Goal: Obtain resource: Download file/media

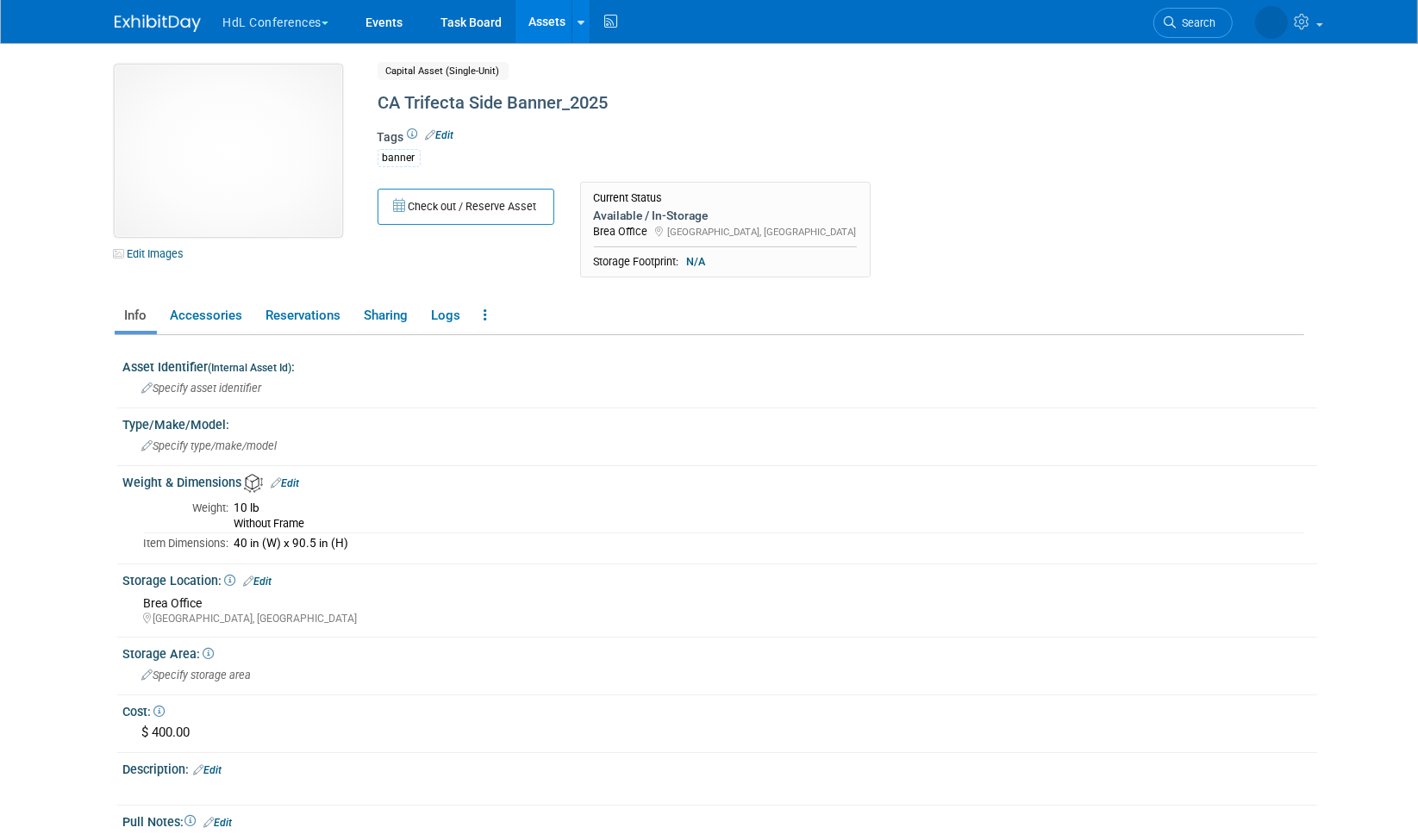
click at [241, 162] on img at bounding box center [228, 151] width 228 height 173
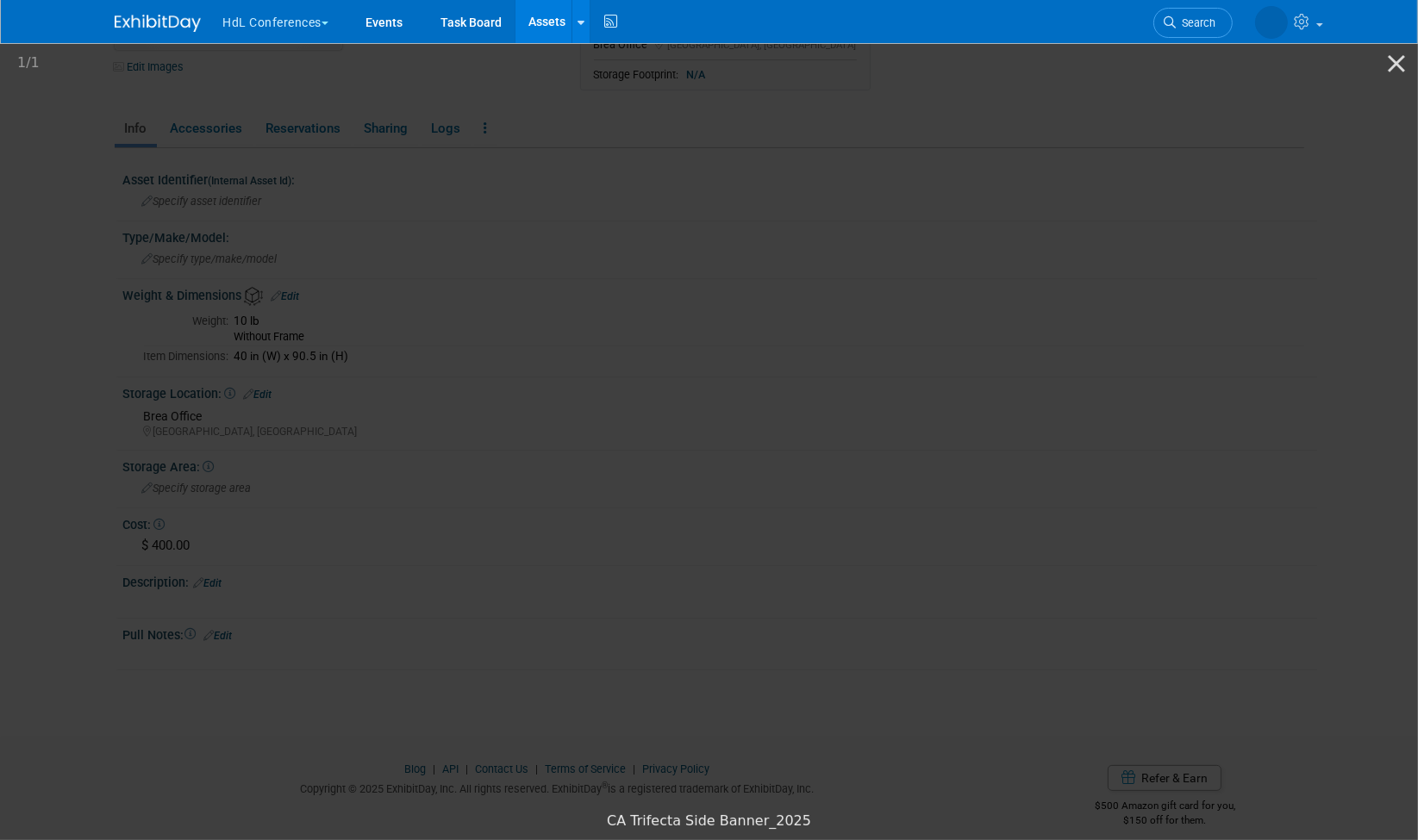
scroll to position [194, 0]
click at [1392, 63] on button "Close gallery" at bounding box center [1396, 63] width 43 height 40
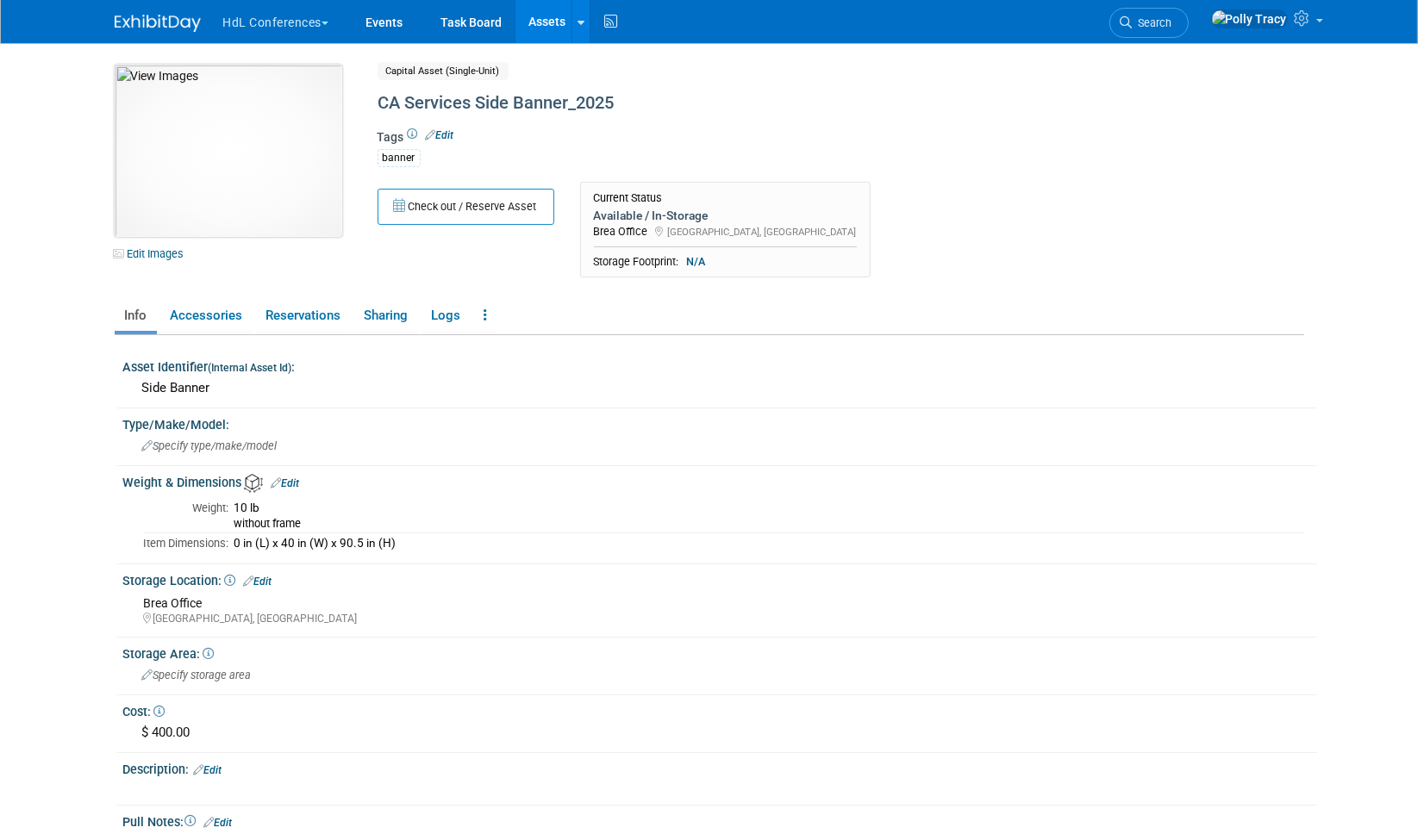
click at [257, 189] on img at bounding box center [228, 151] width 228 height 173
click at [277, 26] on button "HdL Conferences" at bounding box center [286, 18] width 130 height 37
click at [269, 106] on link "HdL Conferences" at bounding box center [317, 103] width 189 height 24
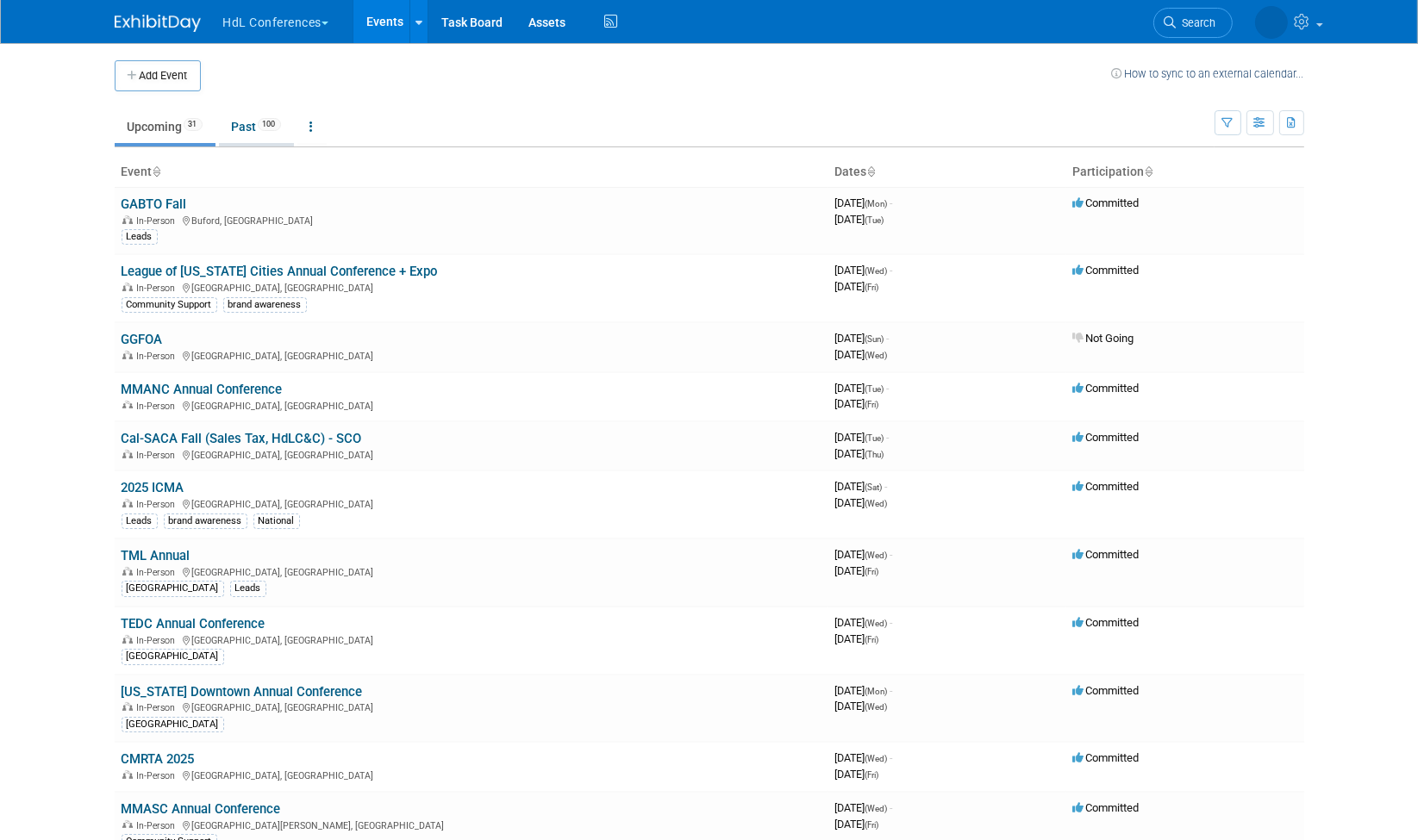
click at [249, 129] on link "Past 100" at bounding box center [256, 127] width 75 height 33
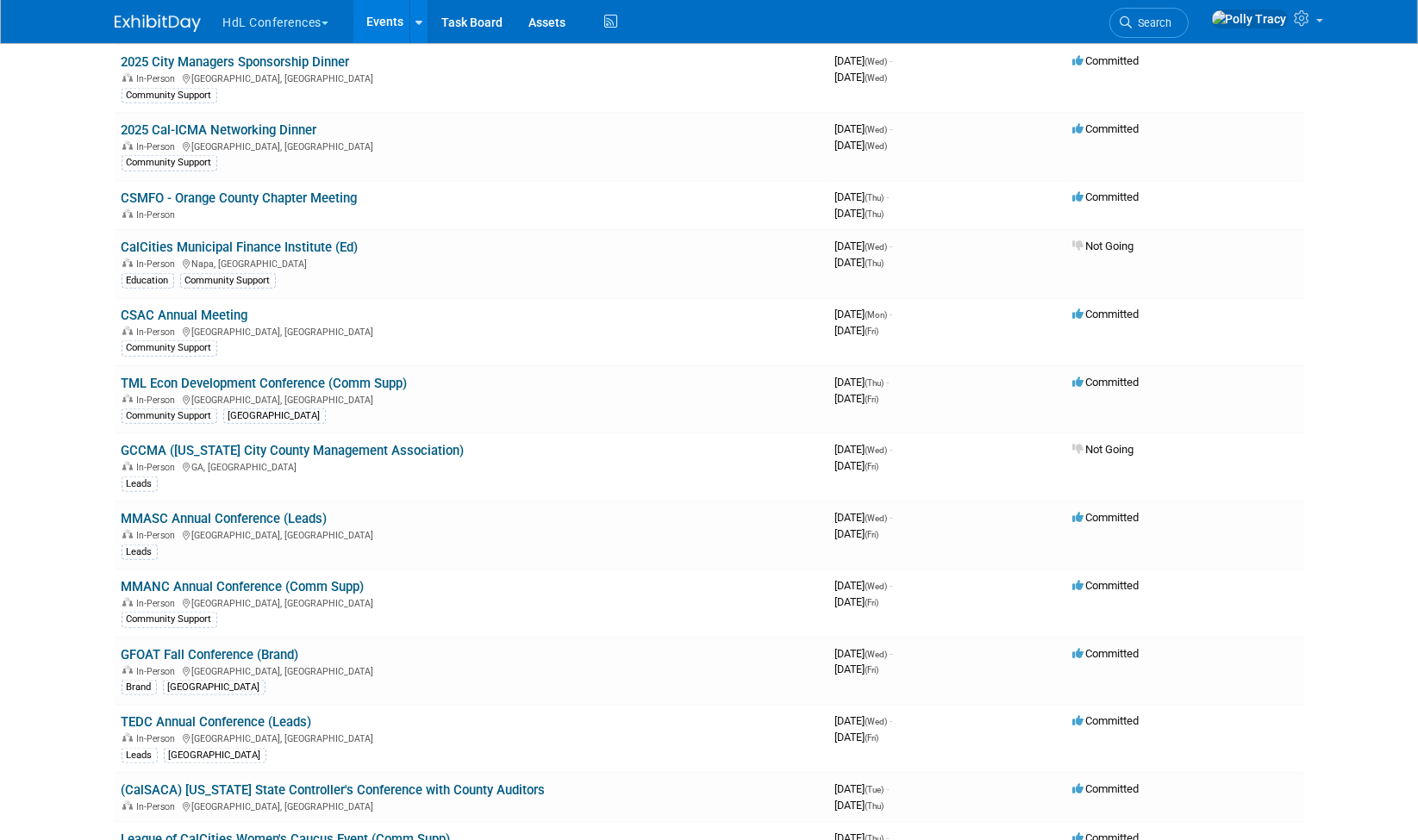
scroll to position [2939, 0]
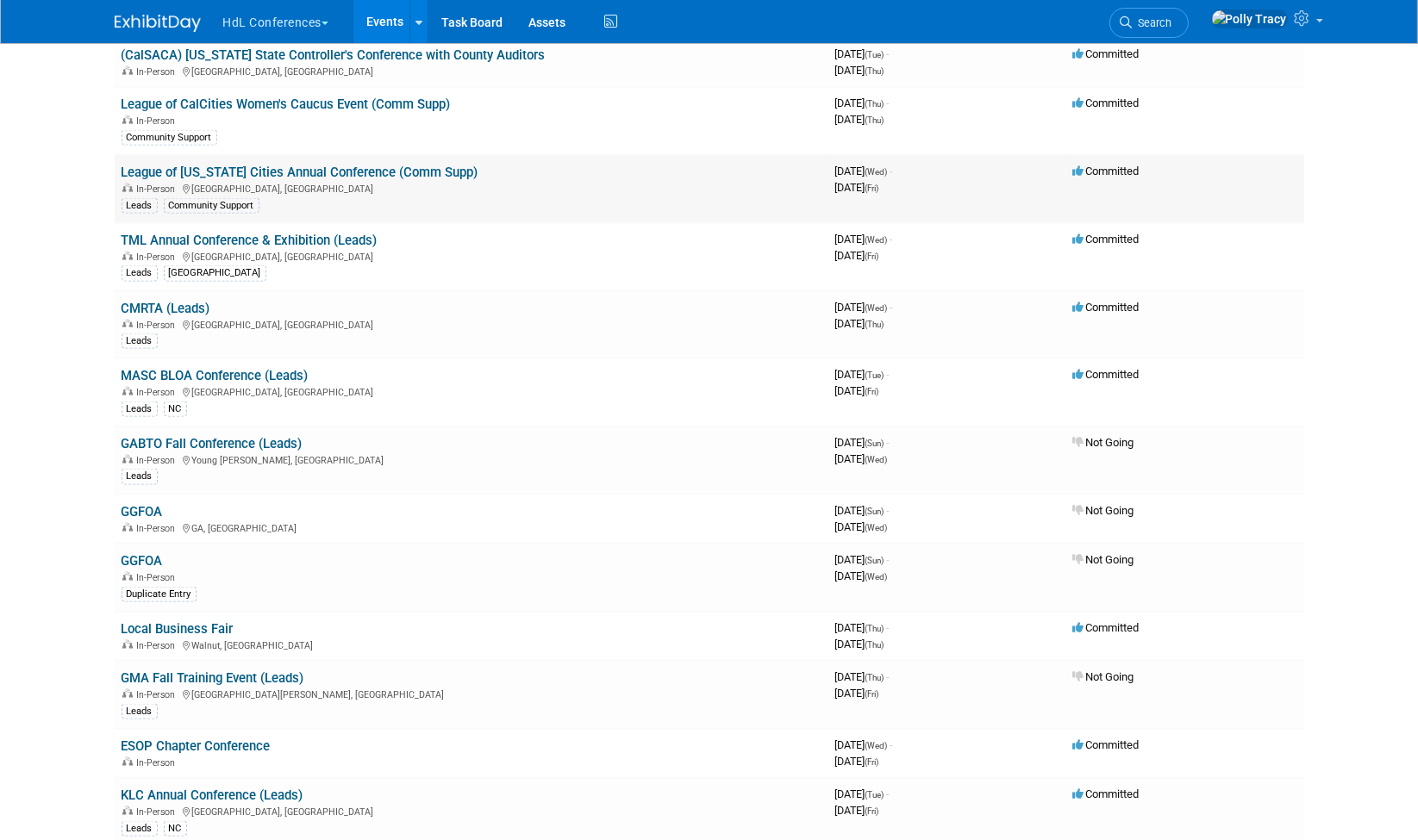
click at [215, 164] on link "League of [US_STATE] Cities Annual Conference (Comm Supp)" at bounding box center [300, 172] width 357 height 15
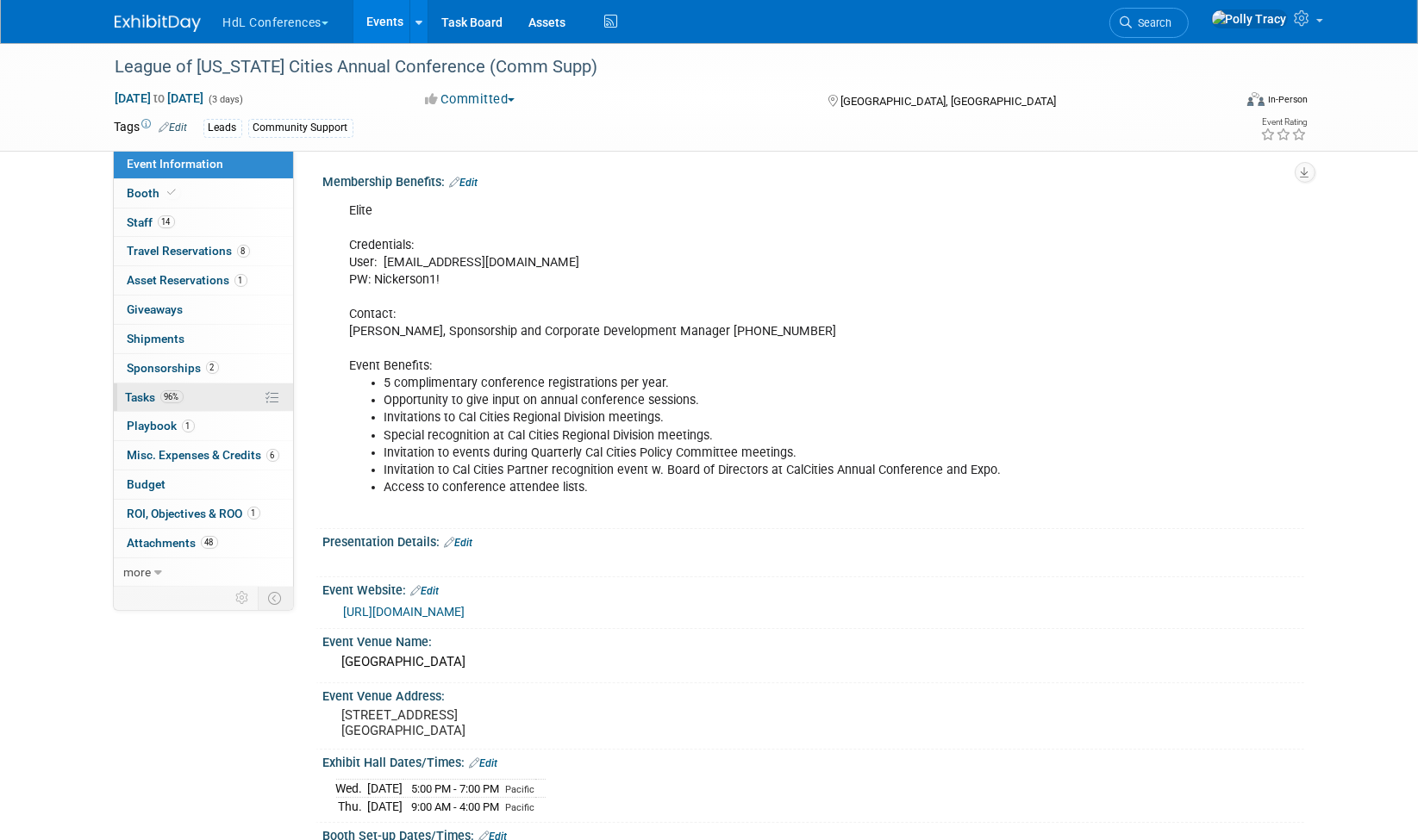
click at [152, 391] on span "Tasks 96%" at bounding box center [155, 397] width 58 height 13
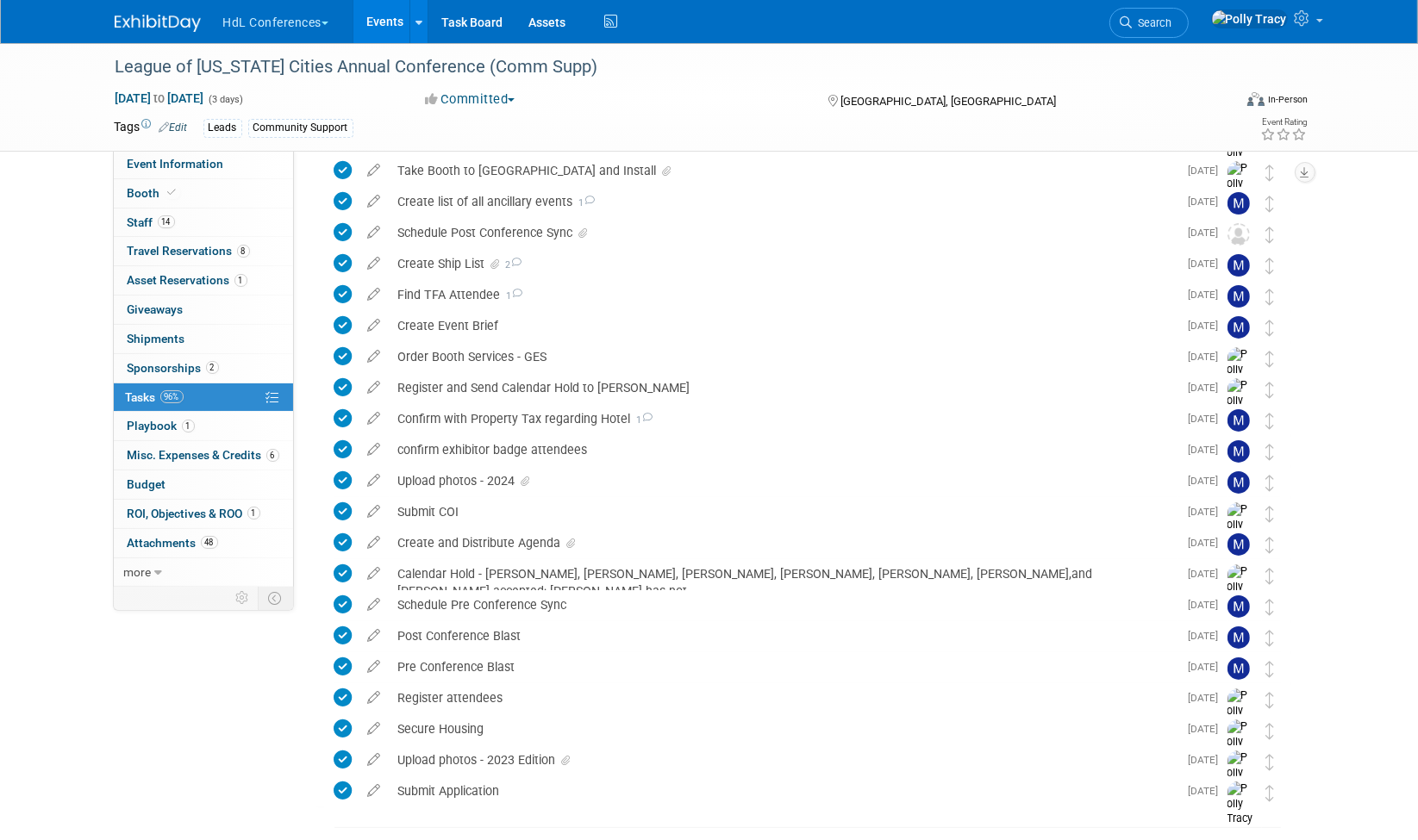
scroll to position [229, 0]
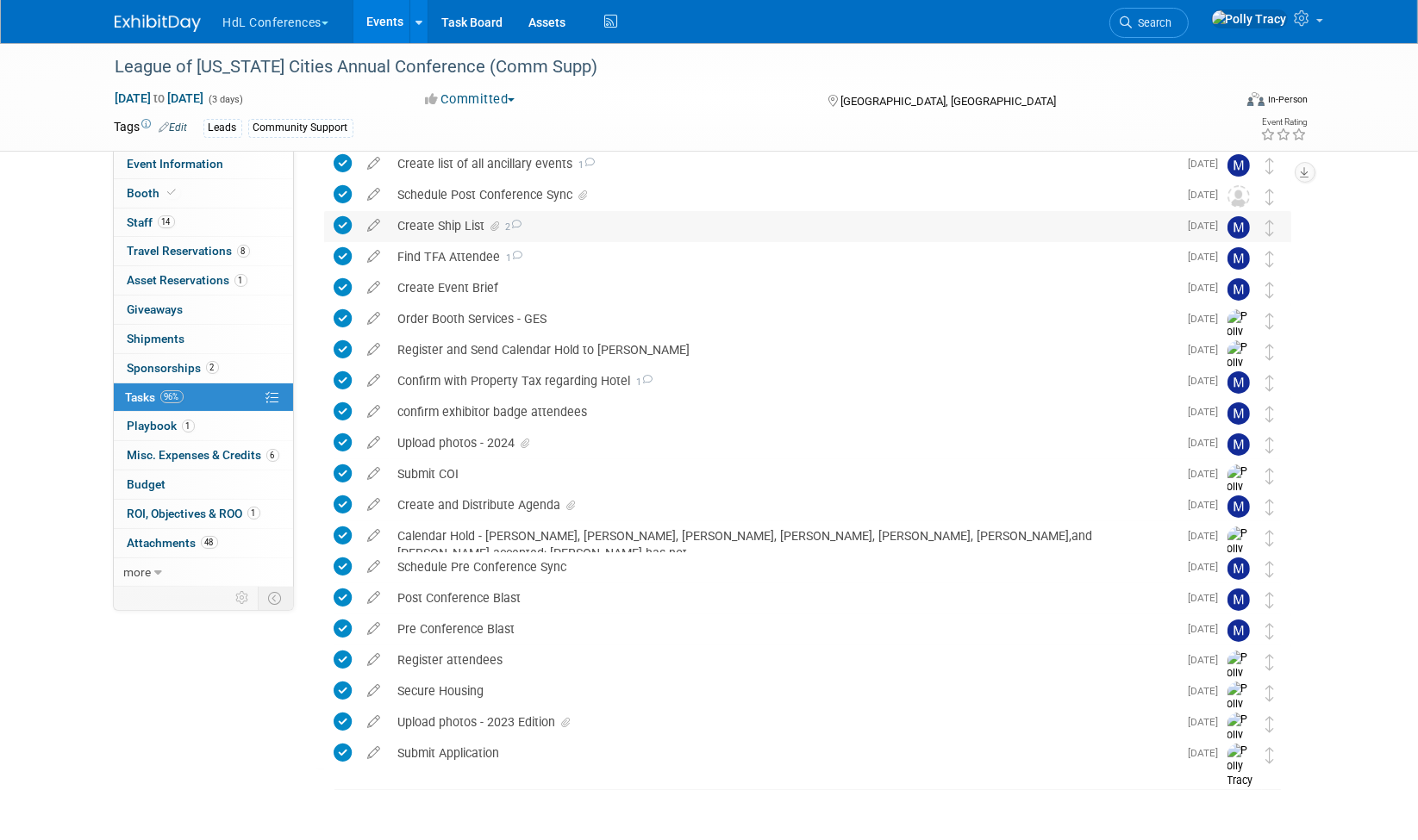
click at [424, 221] on div "Create Ship List 2" at bounding box center [783, 226] width 788 height 30
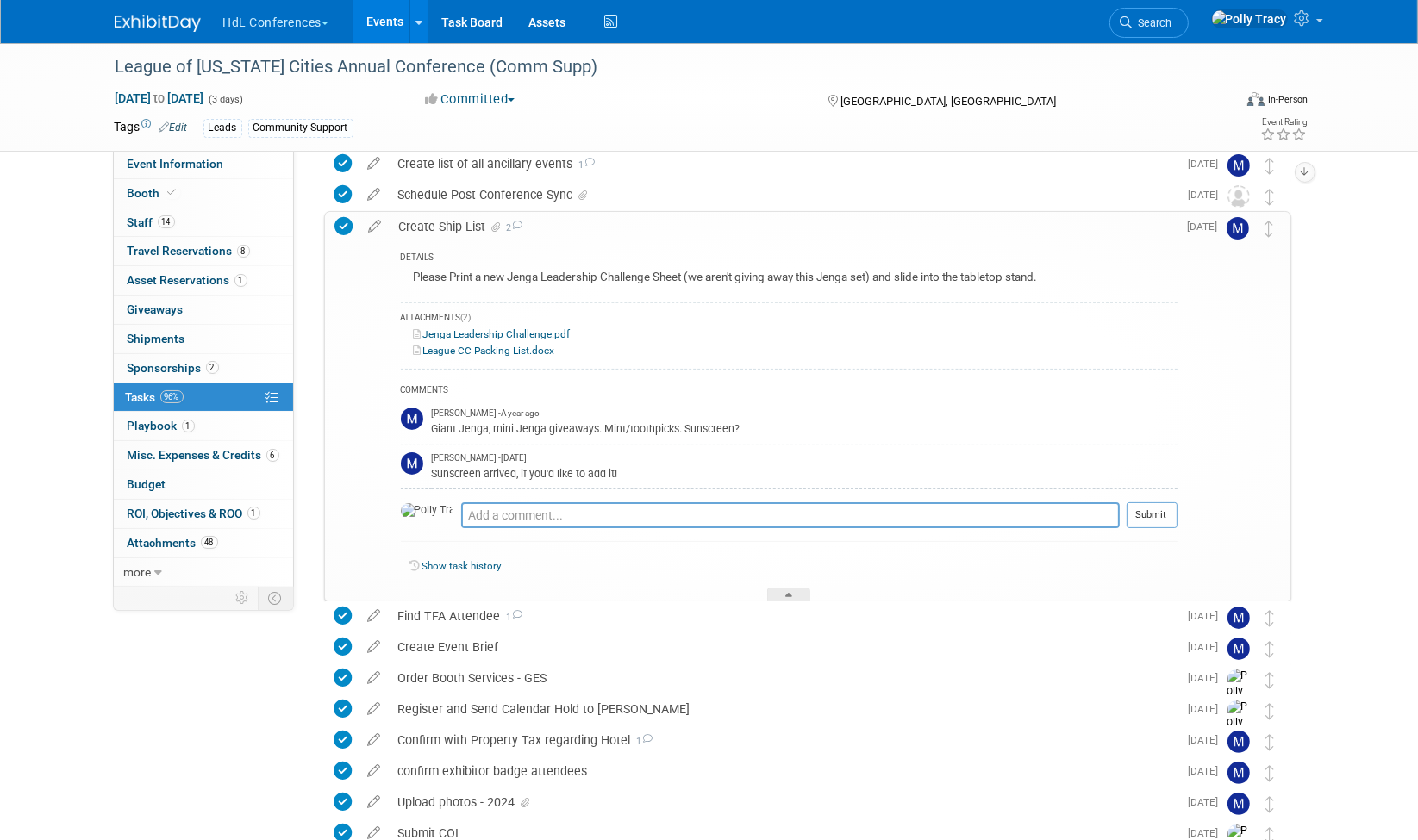
click at [463, 348] on link "League CC Packing List.docx" at bounding box center [484, 350] width 141 height 12
click at [773, 588] on div at bounding box center [788, 594] width 43 height 14
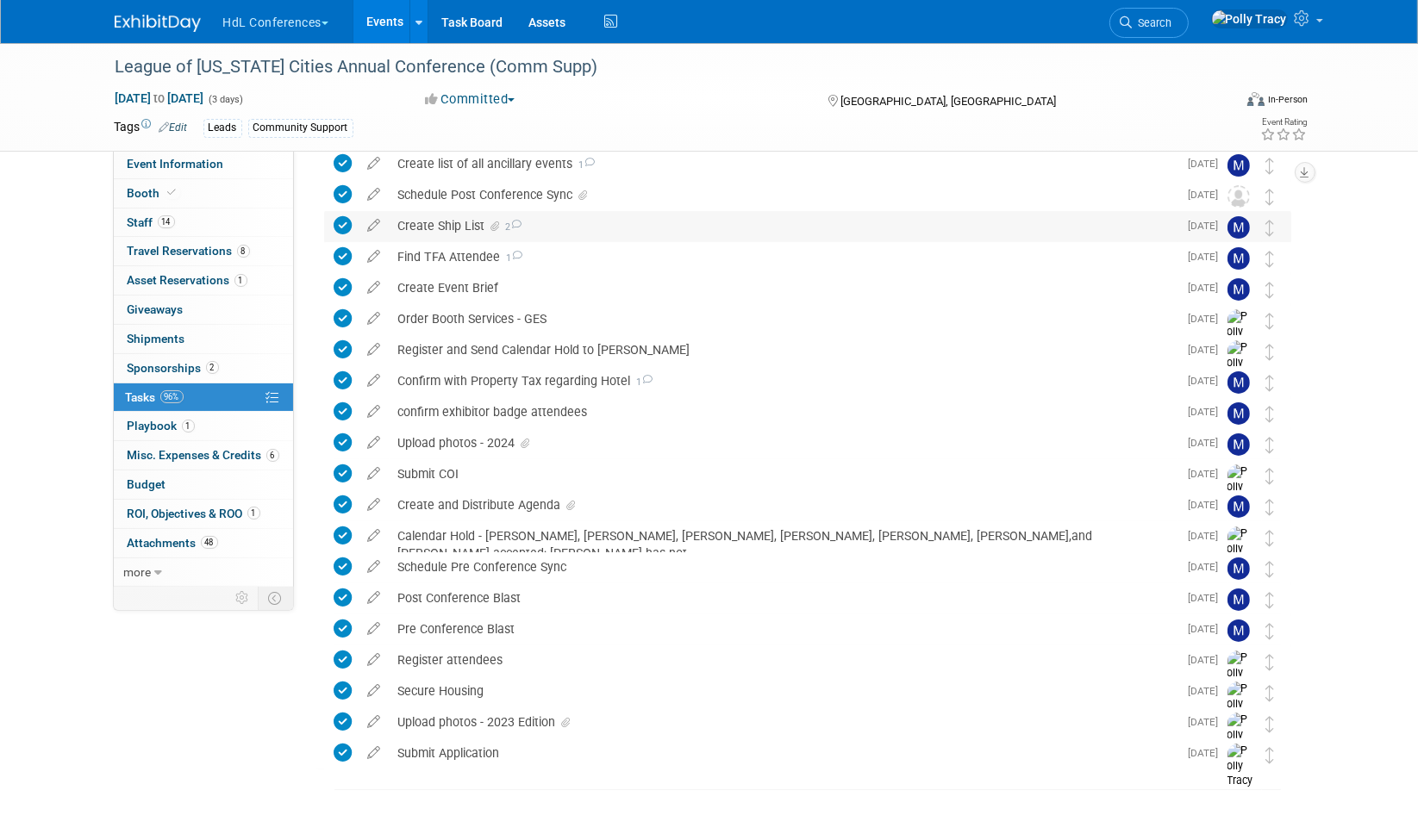
click at [773, 587] on div "Post Conference Blast" at bounding box center [783, 598] width 788 height 30
